Goal: Information Seeking & Learning: Find specific fact

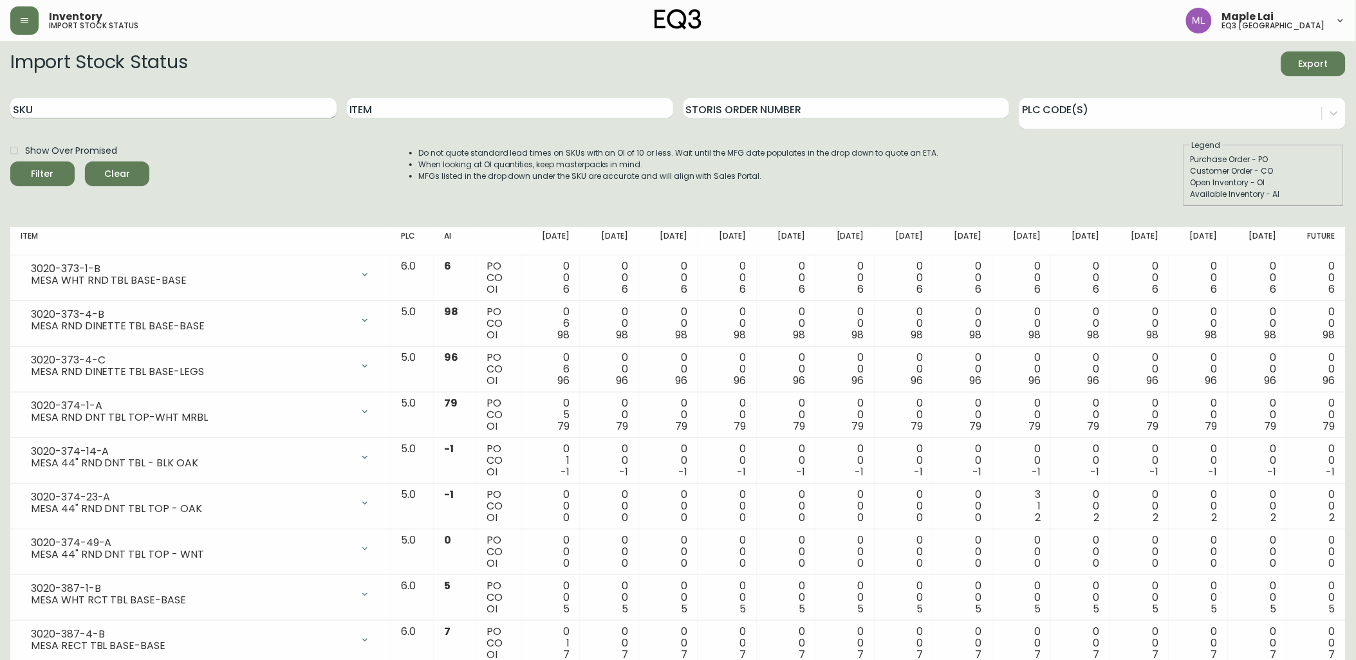
click at [120, 110] on input "SKU" at bounding box center [173, 108] width 326 height 21
paste input "7060-312-4-B"
click at [10, 161] on button "Filter" at bounding box center [42, 173] width 64 height 24
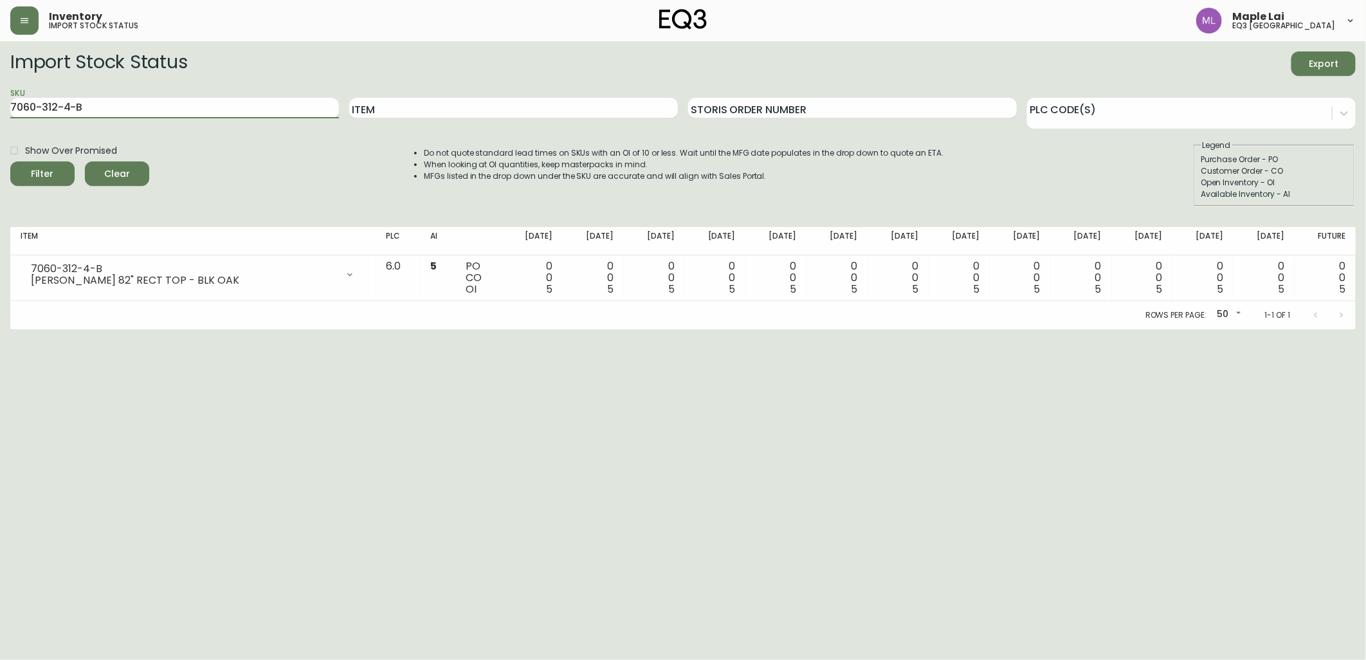
drag, startPoint x: 118, startPoint y: 109, endPoint x: 0, endPoint y: 49, distance: 132.4
click at [0, 66] on html "Inventory import stock status Maple Lai eq3 [GEOGRAPHIC_DATA] Import Stock Stat…" at bounding box center [683, 164] width 1366 height 329
paste input "0-0-A"
type input "7060-310-0-A"
click at [10, 161] on button "Filter" at bounding box center [42, 173] width 64 height 24
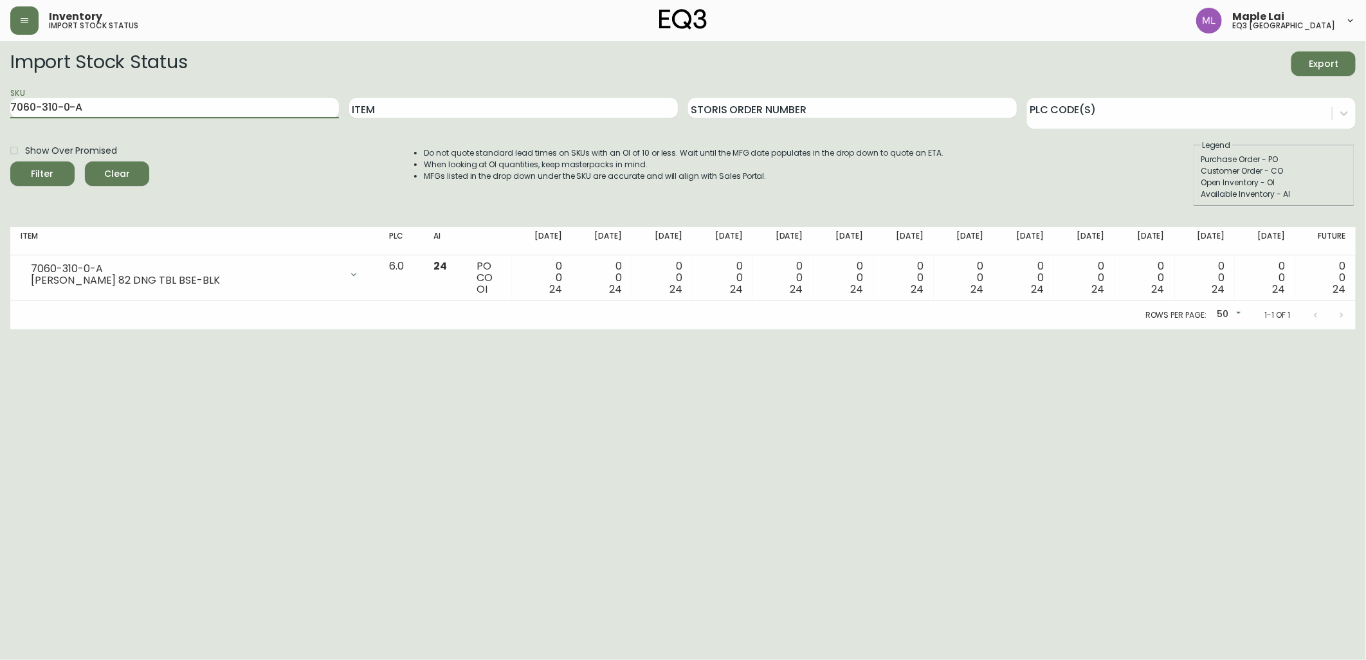
drag, startPoint x: 134, startPoint y: 98, endPoint x: -3, endPoint y: 91, distance: 137.2
click at [0, 91] on html "Inventory import stock status Maple Lai eq3 [GEOGRAPHIC_DATA] Import Stock Stat…" at bounding box center [683, 164] width 1366 height 329
click at [460, 113] on input "Item" at bounding box center [513, 108] width 329 height 21
type input "[PERSON_NAME]"
click at [10, 161] on button "Filter" at bounding box center [42, 173] width 64 height 24
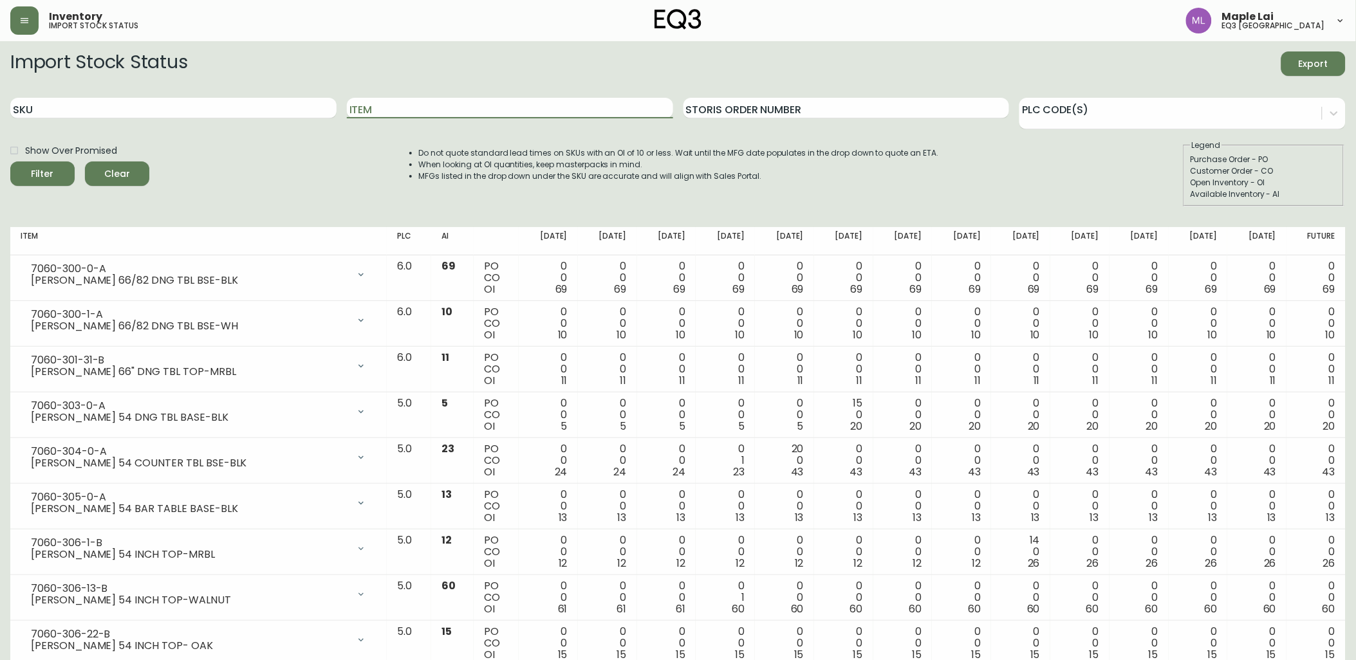
click at [773, 189] on div "Do not quote standard lead times on SKUs with an OI of 10 or less. Wait until t…" at bounding box center [666, 173] width 546 height 67
click at [423, 113] on input "Item" at bounding box center [510, 108] width 326 height 21
type input "d"
click at [10, 161] on button "Filter" at bounding box center [42, 173] width 64 height 24
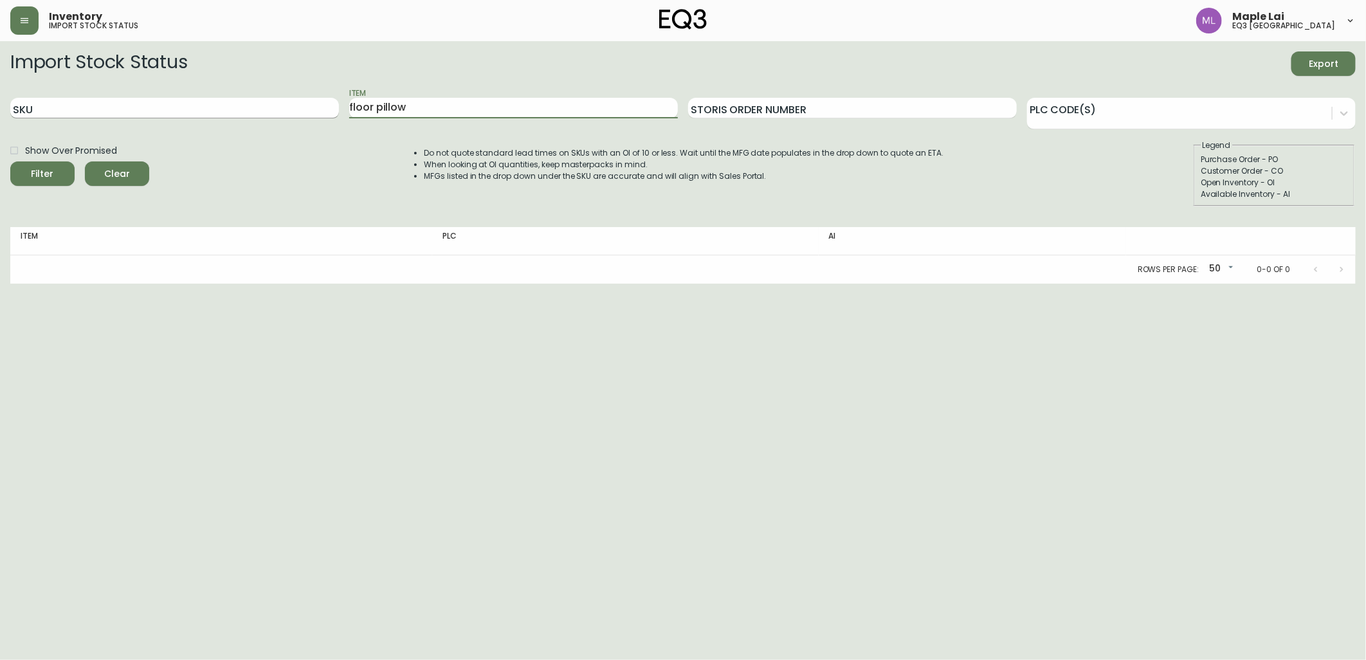
drag, startPoint x: 427, startPoint y: 113, endPoint x: 330, endPoint y: 116, distance: 96.5
click at [331, 118] on div "SKU Item floor pillow Storis Order Number PLC Code(s)" at bounding box center [683, 108] width 1346 height 42
click at [10, 161] on button "Filter" at bounding box center [42, 173] width 64 height 24
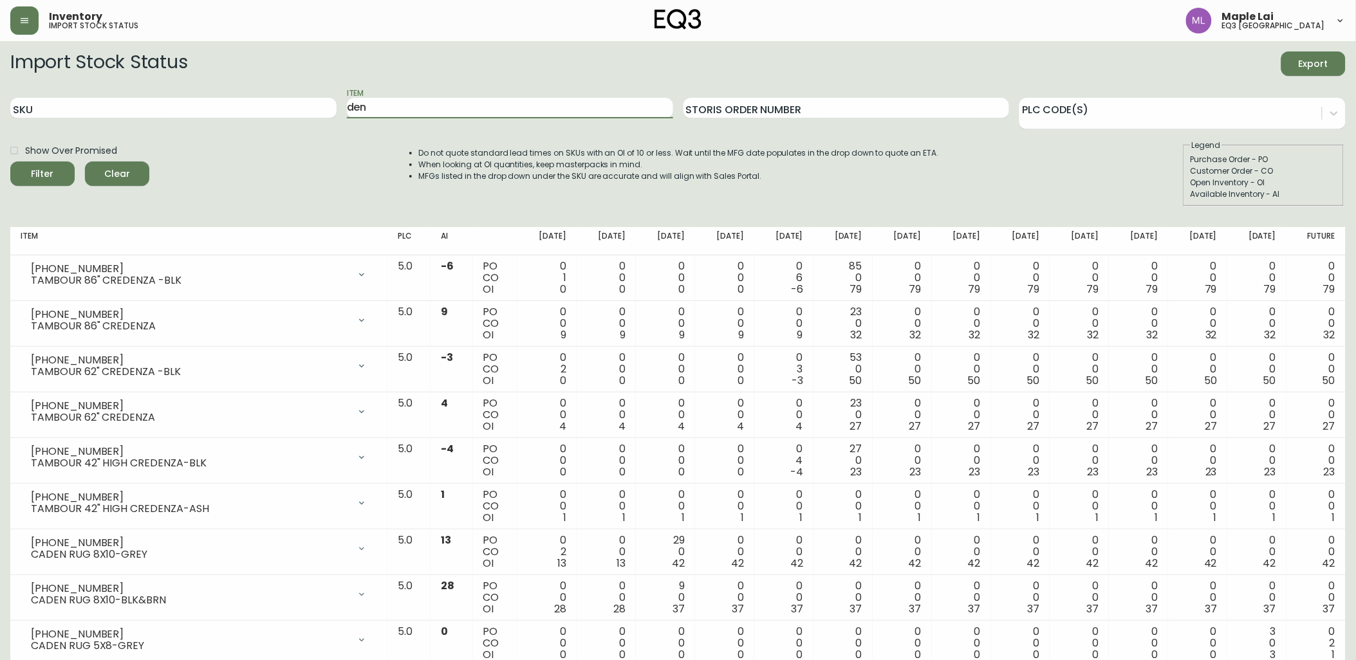
click at [111, 122] on div "SKU" at bounding box center [173, 108] width 326 height 42
drag, startPoint x: 398, startPoint y: 107, endPoint x: 329, endPoint y: 105, distance: 68.9
click at [329, 105] on div "SKU Item den Storis Order Number PLC Code(s)" at bounding box center [677, 108] width 1335 height 42
type input "floor"
click at [10, 161] on button "Filter" at bounding box center [42, 173] width 64 height 24
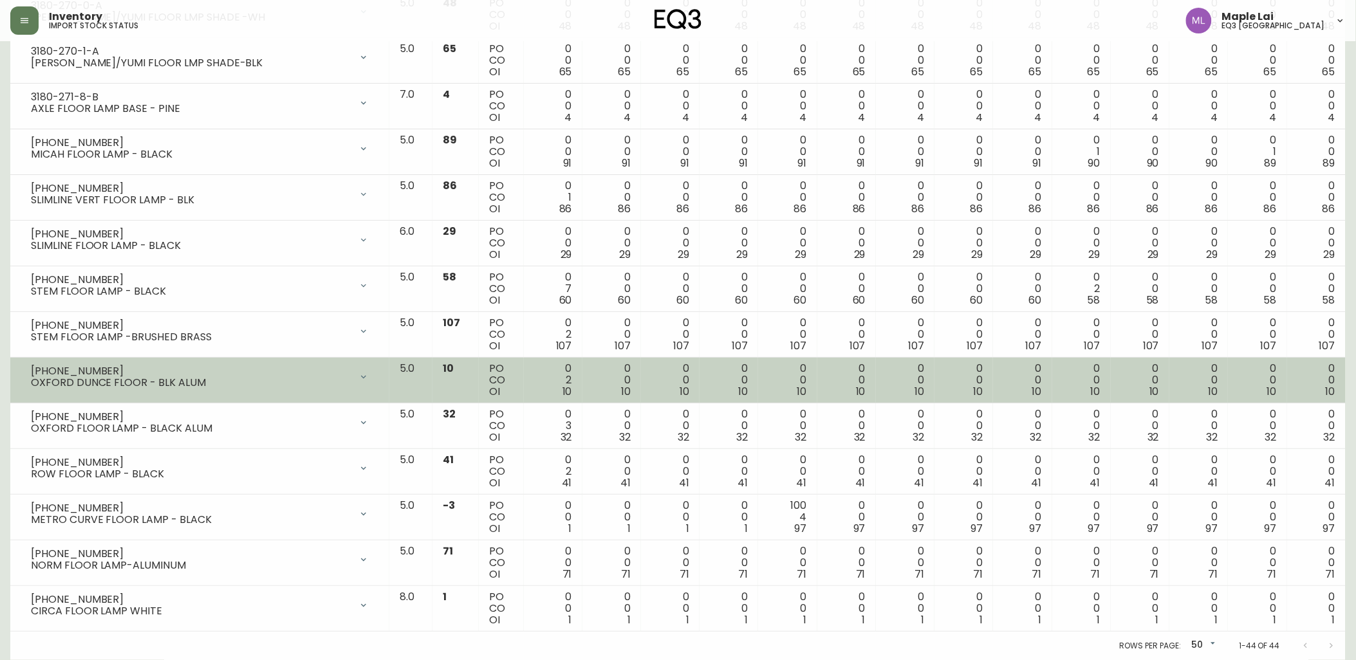
scroll to position [1635, 0]
